Goal: Task Accomplishment & Management: Use online tool/utility

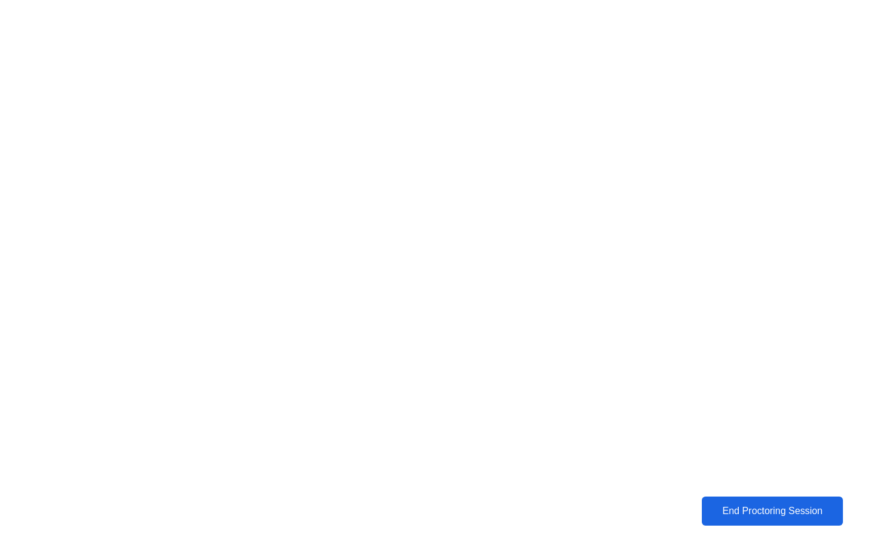
click at [716, 510] on div "End Proctoring Session" at bounding box center [773, 511] width 134 height 11
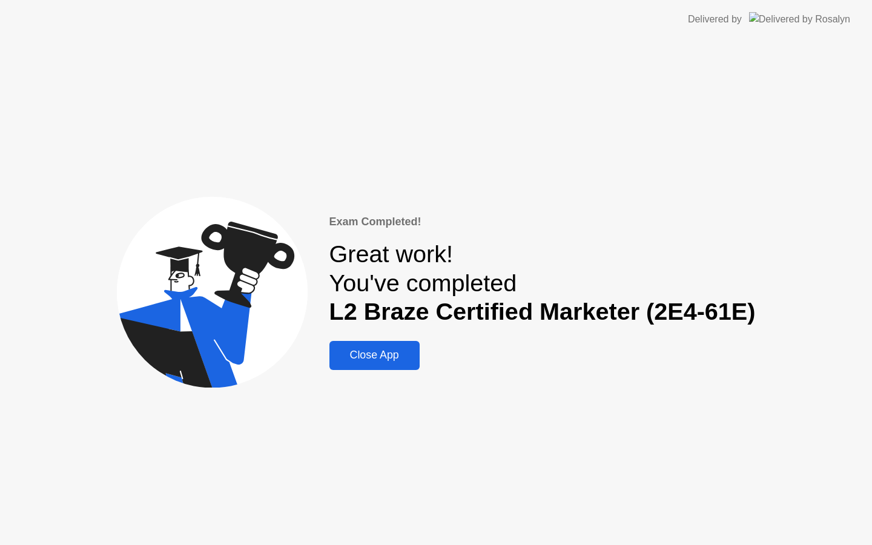
click at [408, 368] on div "Exam Completed! Great work! You've completed L2 Braze Certified Marketer (2E4-6…" at bounding box center [436, 292] width 872 height 506
click at [393, 362] on div "Close App" at bounding box center [374, 355] width 83 height 13
